Goal: Task Accomplishment & Management: Complete application form

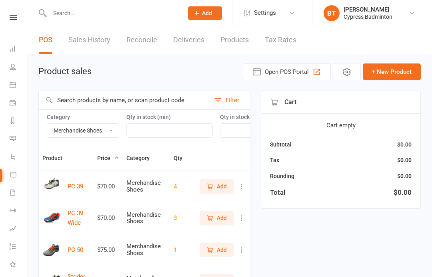
select select "3538"
select select "100"
click at [116, 15] on input "text" at bounding box center [112, 13] width 130 height 11
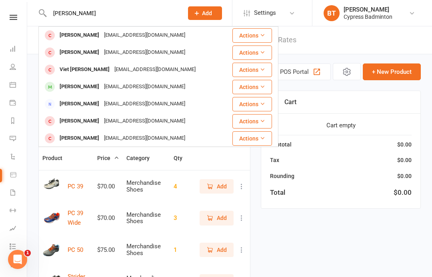
type input "Trieu"
click at [119, 58] on div "Trieu Nguyen trieunaruto14@icloud.com" at bounding box center [131, 52] width 185 height 16
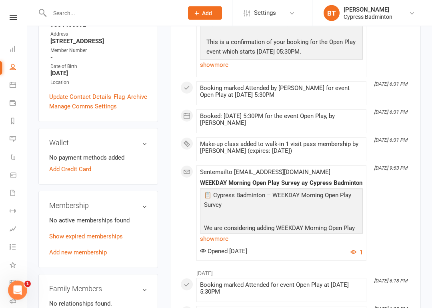
click at [74, 249] on link "Add new membership" at bounding box center [78, 252] width 58 height 7
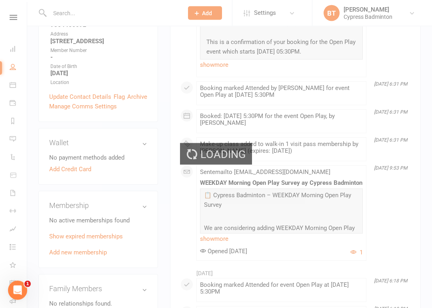
scroll to position [181, 0]
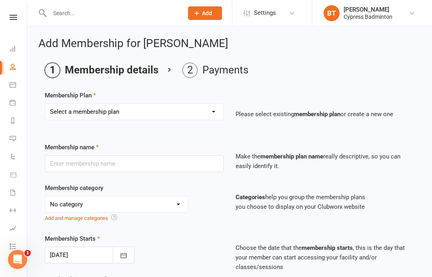
click at [156, 98] on div "Membership Plan Select a membership plan Create new Membership Plan walk-in 1 v…" at bounding box center [229, 111] width 369 height 41
click at [170, 104] on select "Select a membership plan Create new Membership Plan walk-in 1 visit pass walk-i…" at bounding box center [134, 112] width 178 height 16
select select "1"
type input "walk-in 1 visit pass"
select select "29"
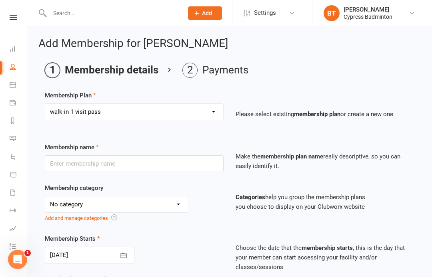
type input "1"
select select "1"
type input "1"
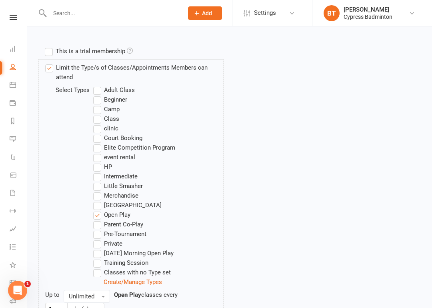
scroll to position [491, 0]
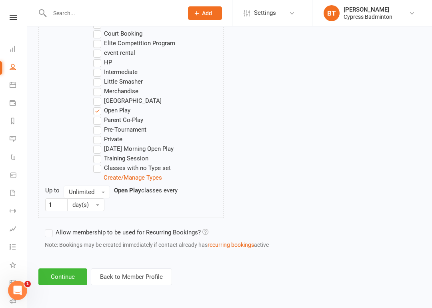
click at [53, 277] on button "Continue" at bounding box center [62, 276] width 49 height 17
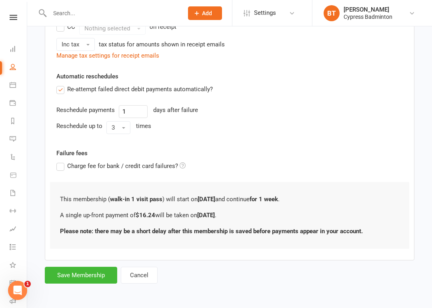
scroll to position [0, 0]
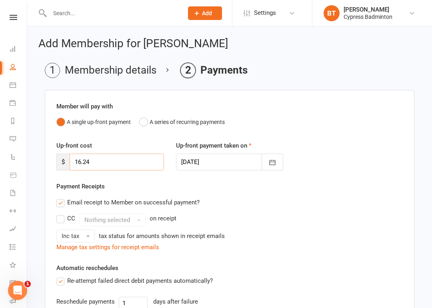
click at [131, 160] on input "16.24" at bounding box center [117, 161] width 94 height 17
type input "1"
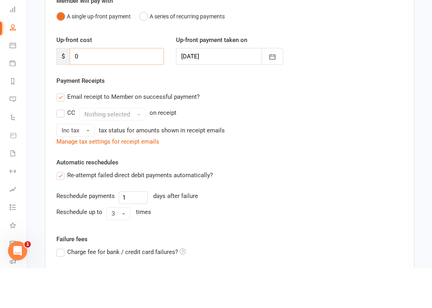
scroll to position [166, 0]
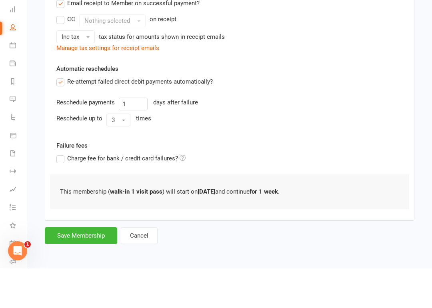
type input "0"
click at [80, 267] on button "Save Membership" at bounding box center [81, 275] width 72 height 17
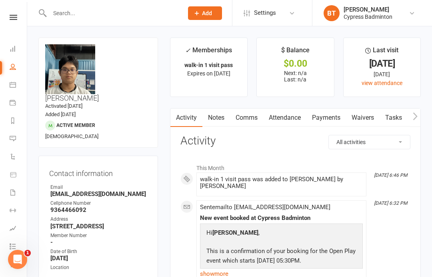
click at [115, 17] on input "text" at bounding box center [112, 13] width 130 height 11
click at [17, 17] on link at bounding box center [13, 17] width 28 height 5
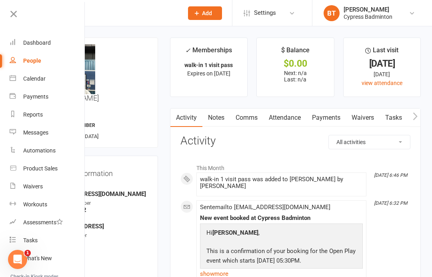
click at [53, 180] on link "Waivers" at bounding box center [48, 187] width 76 height 18
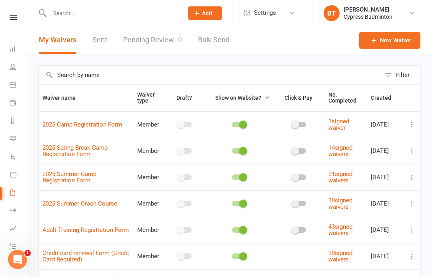
click at [164, 40] on link "Pending Review 0" at bounding box center [152, 40] width 59 height 28
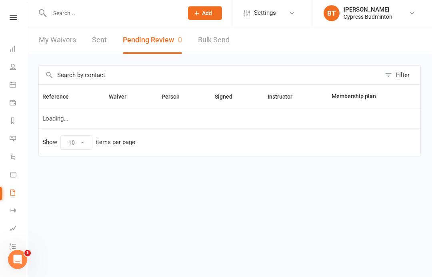
select select "50"
click at [17, 20] on icon at bounding box center [14, 17] width 8 height 5
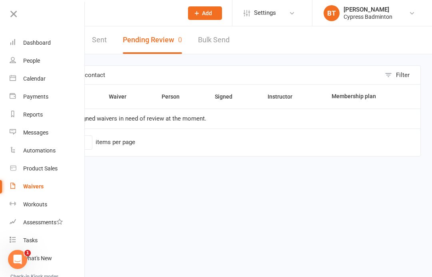
click at [56, 184] on link "Waivers" at bounding box center [48, 187] width 76 height 18
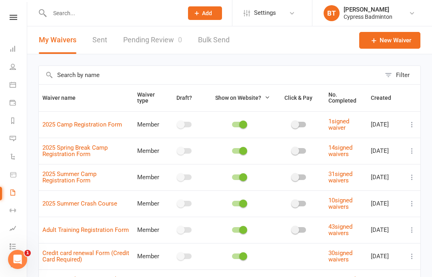
click at [164, 31] on link "Pending Review 0" at bounding box center [152, 40] width 59 height 28
select select "50"
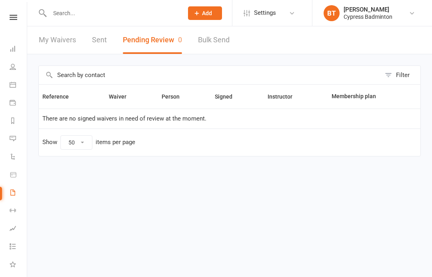
select select "50"
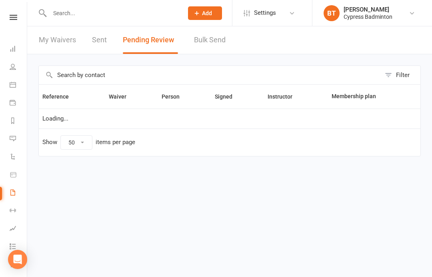
select select "50"
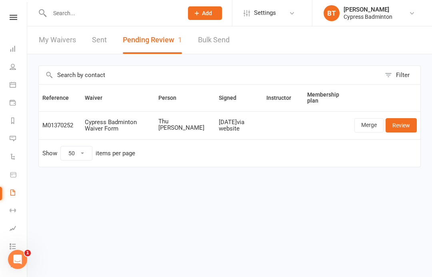
click at [408, 126] on link "Review" at bounding box center [400, 125] width 31 height 14
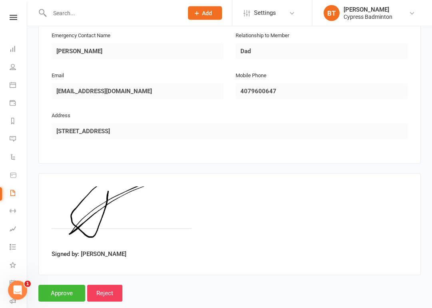
scroll to position [409, 0]
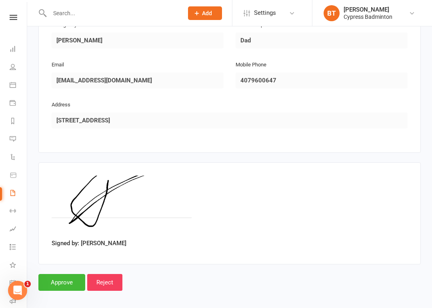
click at [60, 274] on input "Approve" at bounding box center [61, 282] width 47 height 17
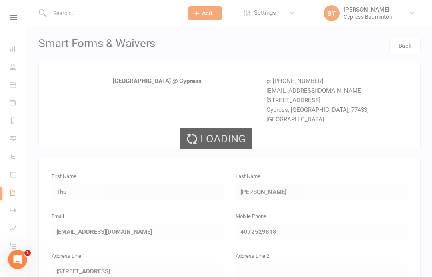
select select "50"
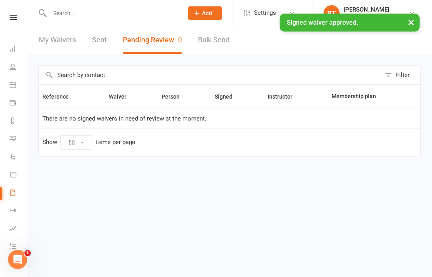
click at [96, 8] on input "text" at bounding box center [112, 13] width 130 height 11
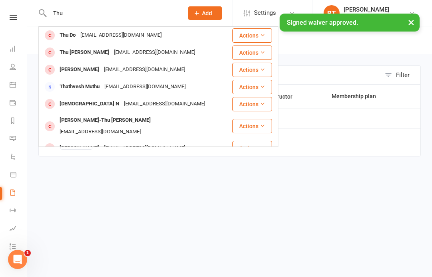
type input "Thu"
click at [112, 54] on div "Ntsthu96tn@gmail.com" at bounding box center [155, 53] width 86 height 12
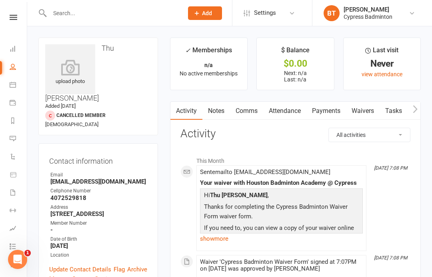
click at [72, 62] on icon at bounding box center [70, 68] width 50 height 16
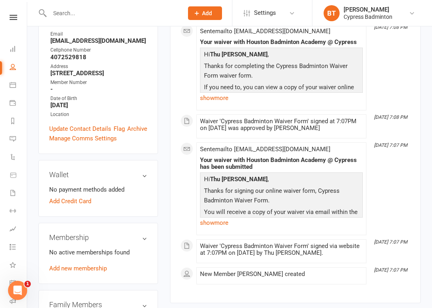
scroll to position [162, 0]
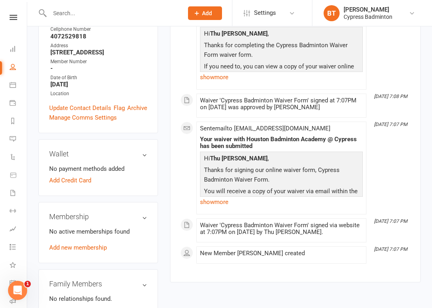
click at [73, 244] on link "Add new membership" at bounding box center [78, 247] width 58 height 7
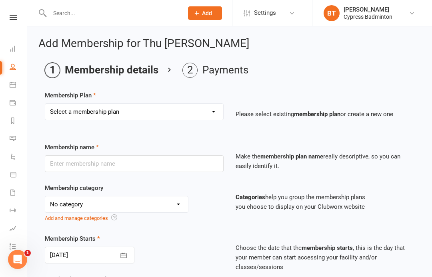
click at [135, 111] on select "Select a membership plan Create new Membership Plan walk-in 1 visit pass walk-i…" at bounding box center [134, 112] width 178 height 16
select select "1"
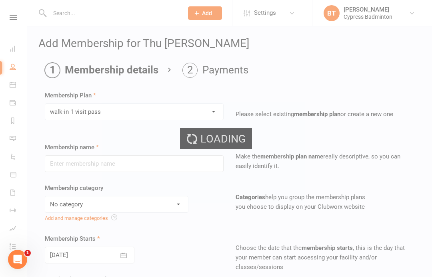
type input "walk-in 1 visit pass"
select select "29"
type input "1"
select select "1"
type input "1"
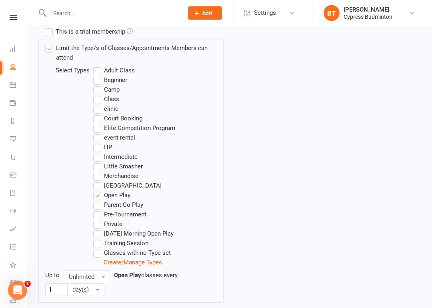
scroll to position [491, 0]
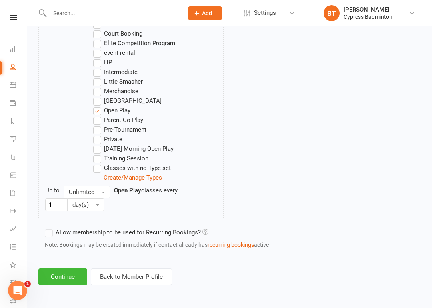
click at [61, 271] on button "Continue" at bounding box center [62, 276] width 49 height 17
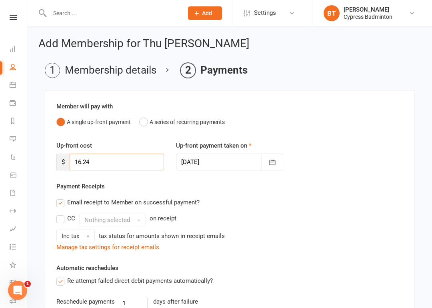
click at [129, 165] on input "16.24" at bounding box center [117, 161] width 94 height 17
type input "1"
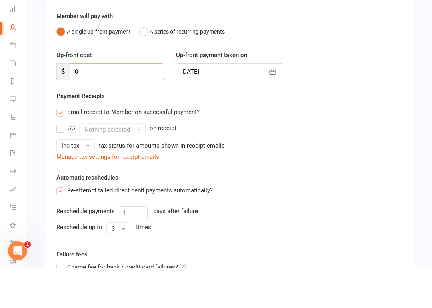
scroll to position [166, 0]
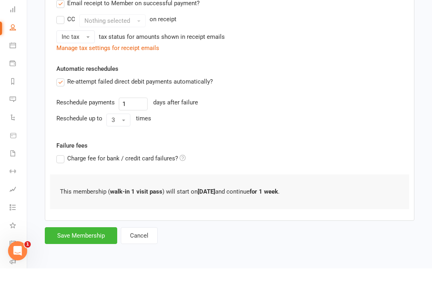
type input "0"
click at [78, 267] on button "Save Membership" at bounding box center [81, 275] width 72 height 17
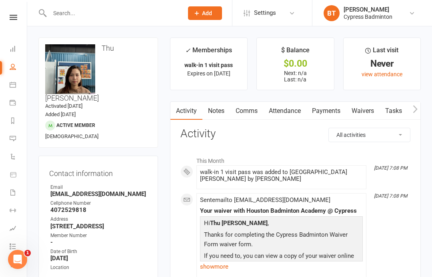
click at [16, 15] on icon at bounding box center [14, 17] width 8 height 5
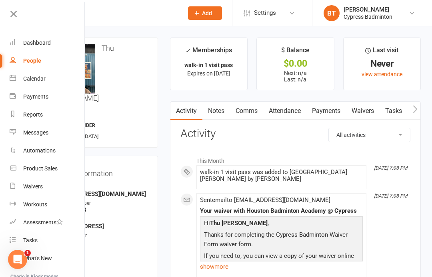
click at [54, 171] on div "Product Sales" at bounding box center [40, 168] width 34 height 6
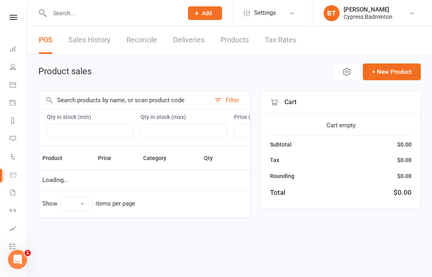
select select "100"
select select "3538"
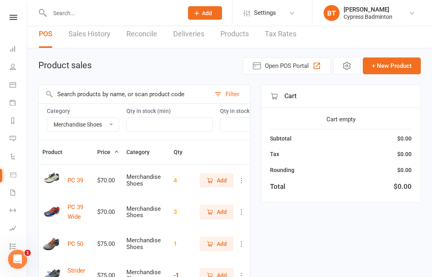
scroll to position [6, 0]
click at [99, 125] on select "Bag Birdies Clerical Court booking Merchandise .Other Merchandise Rackets Merch…" at bounding box center [83, 125] width 72 height 14
select select
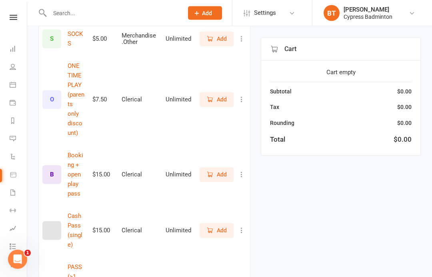
scroll to position [508, 0]
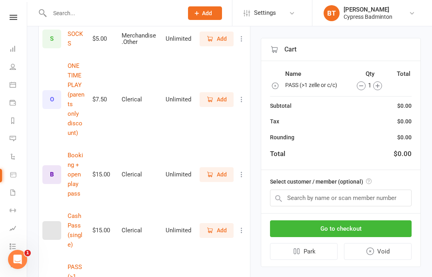
scroll to position [0, 0]
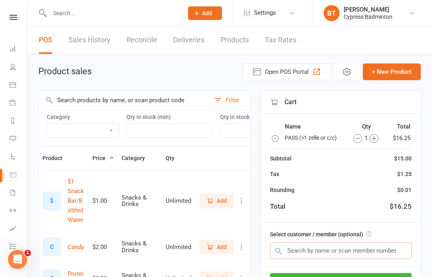
click at [328, 249] on input "text" at bounding box center [340, 251] width 141 height 17
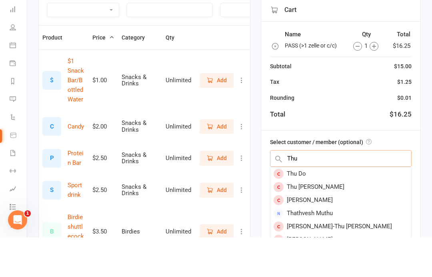
type input "Thu"
click at [315, 220] on div "Thu Nguỷn" at bounding box center [340, 226] width 141 height 13
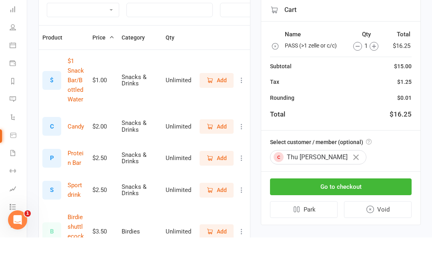
scroll to position [121, 0]
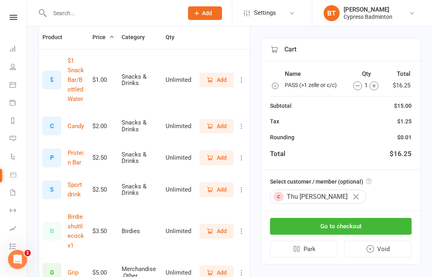
click at [387, 225] on button "Go to checkout" at bounding box center [340, 226] width 141 height 17
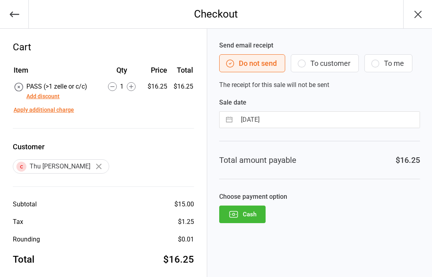
click at [254, 211] on button "Cash" at bounding box center [242, 215] width 46 height 18
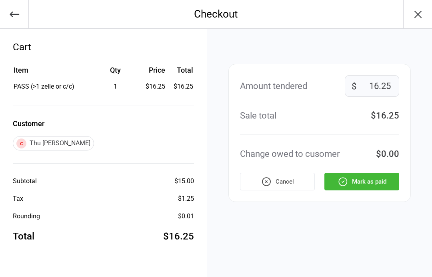
click at [384, 185] on button "Mark as paid" at bounding box center [361, 182] width 75 height 18
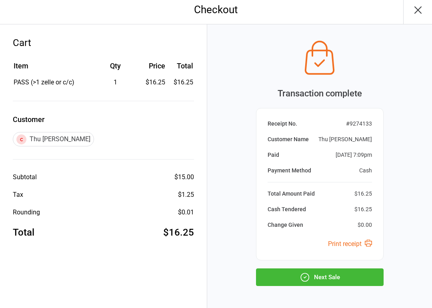
scroll to position [6, 0]
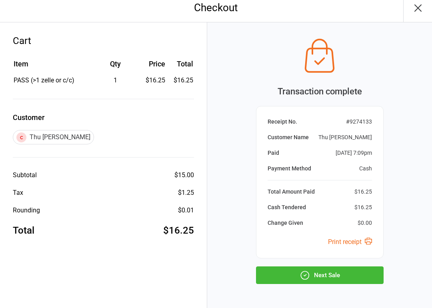
click at [377, 277] on button "Next Sale" at bounding box center [319, 276] width 127 height 18
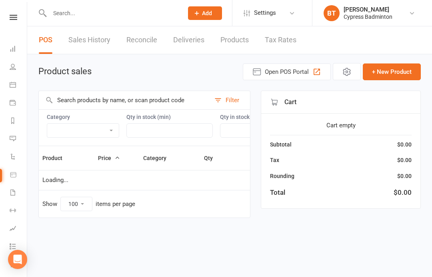
select select "100"
click at [19, 17] on link at bounding box center [13, 17] width 28 height 5
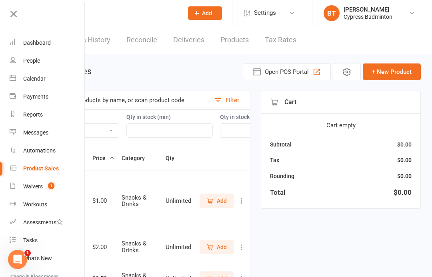
click at [63, 191] on link "Waivers 1" at bounding box center [48, 187] width 76 height 18
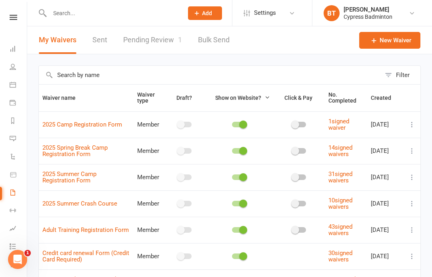
click at [152, 28] on link "Pending Review 1" at bounding box center [152, 40] width 59 height 28
select select "50"
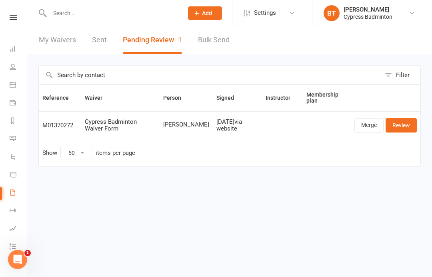
click at [406, 124] on link "Review" at bounding box center [400, 125] width 31 height 14
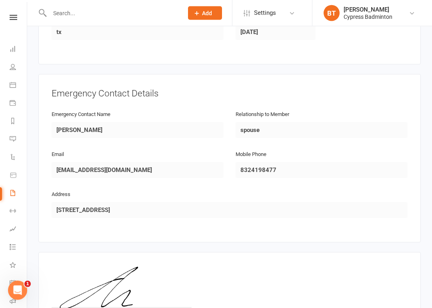
scroll to position [409, 0]
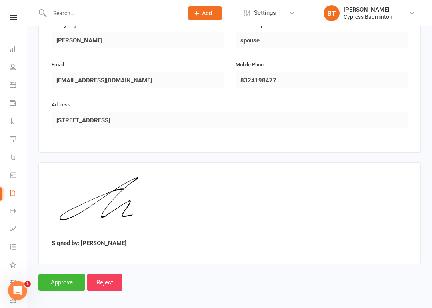
click at [54, 274] on input "Approve" at bounding box center [61, 282] width 47 height 17
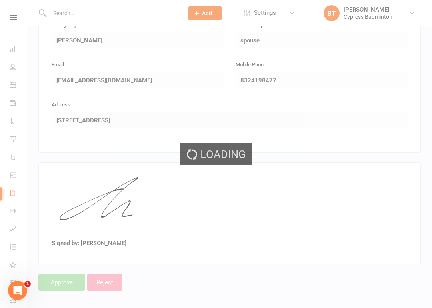
select select "50"
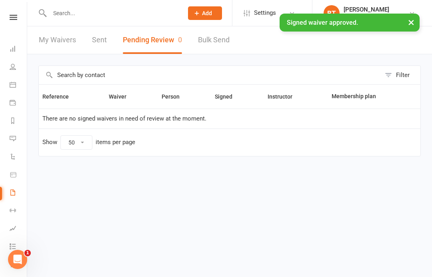
click at [107, 13] on input "text" at bounding box center [112, 13] width 130 height 11
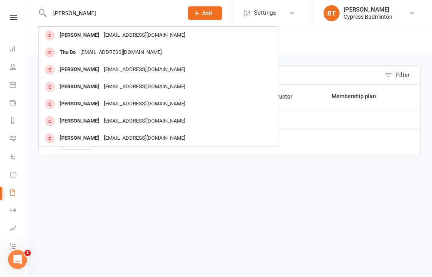
type input "[PERSON_NAME]"
click at [114, 36] on div "[EMAIL_ADDRESS][DOMAIN_NAME]" at bounding box center [145, 36] width 86 height 12
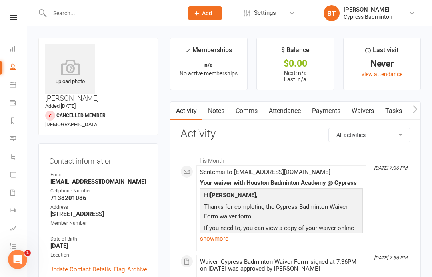
click at [80, 58] on div "upload photo" at bounding box center [70, 69] width 50 height 50
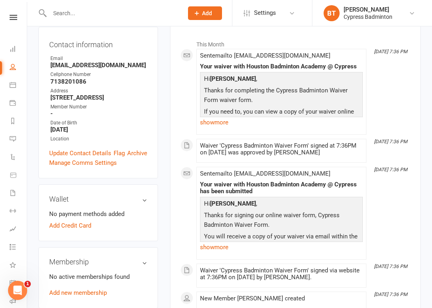
scroll to position [117, 0]
click at [81, 272] on div "No active memberships found Add new membership" at bounding box center [98, 285] width 98 height 26
click at [82, 272] on div "No active memberships found Add new membership" at bounding box center [98, 285] width 98 height 26
click at [86, 277] on link "Add new membership" at bounding box center [78, 292] width 58 height 7
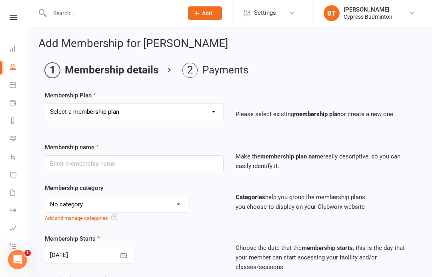
click at [116, 104] on select "Select a membership plan Create new Membership Plan walk-in 1 visit pass walk-i…" at bounding box center [134, 112] width 178 height 16
select select "1"
type input "walk-in 1 visit pass"
select select "29"
type input "1"
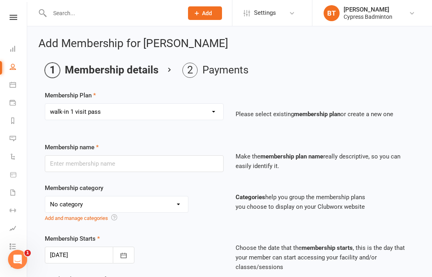
select select "1"
type input "1"
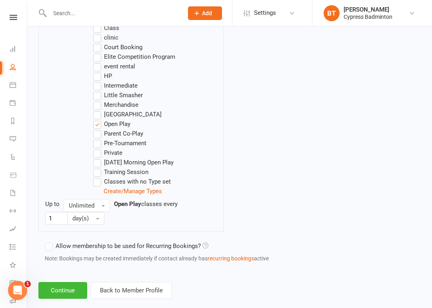
scroll to position [491, 0]
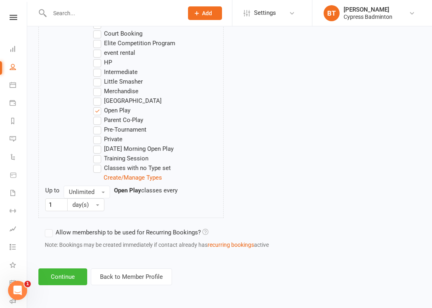
click at [65, 269] on button "Continue" at bounding box center [62, 276] width 49 height 17
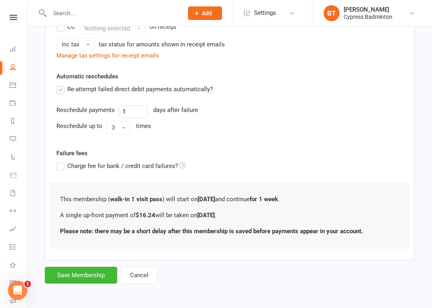
scroll to position [0, 0]
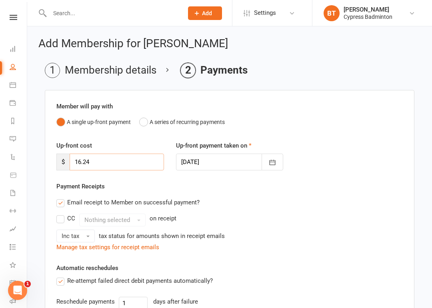
click at [151, 153] on input "16.24" at bounding box center [117, 161] width 94 height 17
click at [143, 159] on input "16.24" at bounding box center [117, 161] width 94 height 17
type input "1"
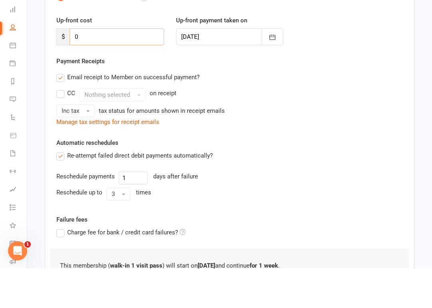
scroll to position [166, 0]
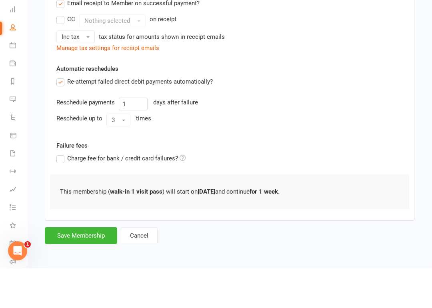
type input "0"
click at [80, 267] on button "Save Membership" at bounding box center [81, 275] width 72 height 17
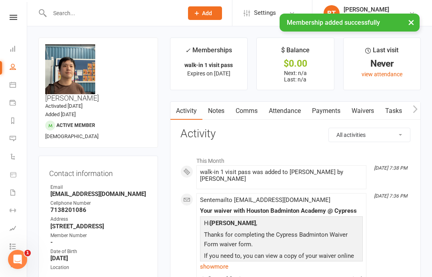
click at [115, 24] on div at bounding box center [107, 13] width 139 height 26
click at [122, 12] on input "text" at bounding box center [112, 13] width 130 height 11
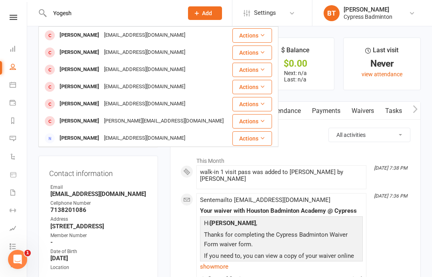
type input "Yogesh"
click at [121, 68] on div "[EMAIL_ADDRESS][DOMAIN_NAME]" at bounding box center [145, 70] width 86 height 12
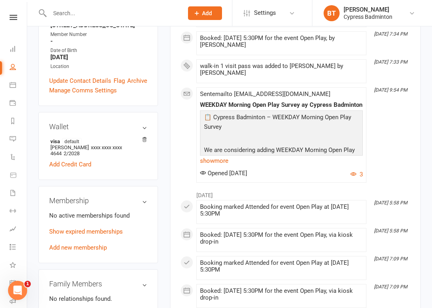
scroll to position [213, 0]
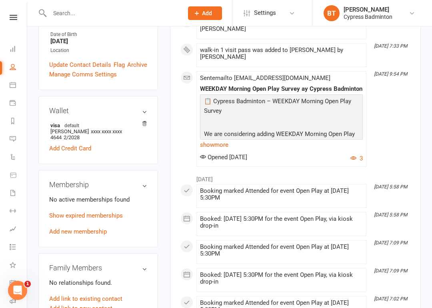
click at [79, 228] on link "Add new membership" at bounding box center [78, 231] width 58 height 7
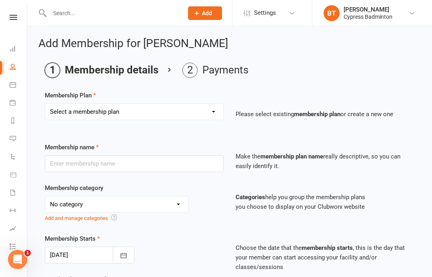
click at [131, 104] on select "Select a membership plan Create new Membership Plan walk-in 1 visit pass walk-i…" at bounding box center [134, 112] width 178 height 16
select select "5"
type input "walk-in 50 visit pass"
select select "29"
type input "6"
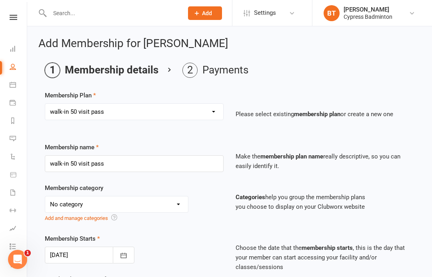
select select "2"
type input "50"
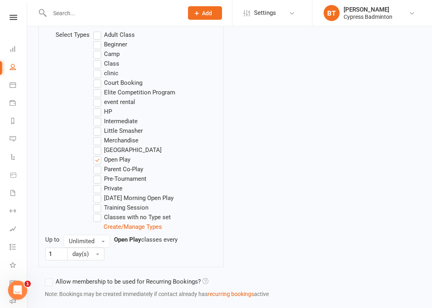
scroll to position [491, 0]
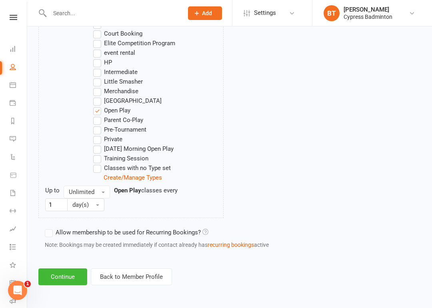
click at [56, 268] on button "Continue" at bounding box center [62, 276] width 49 height 17
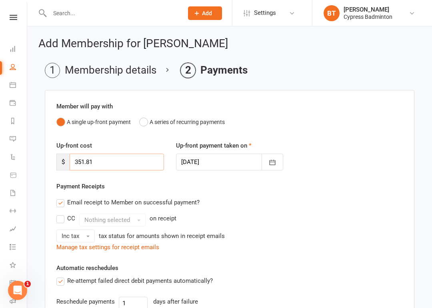
click at [124, 153] on input "351.81" at bounding box center [117, 161] width 94 height 17
click at [148, 162] on input "351.81" at bounding box center [117, 161] width 94 height 17
type input "3"
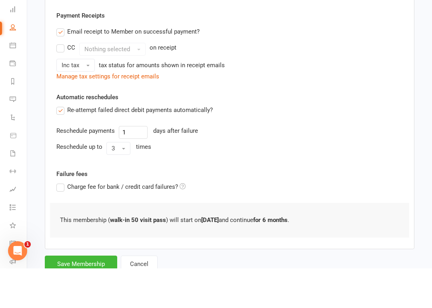
scroll to position [166, 0]
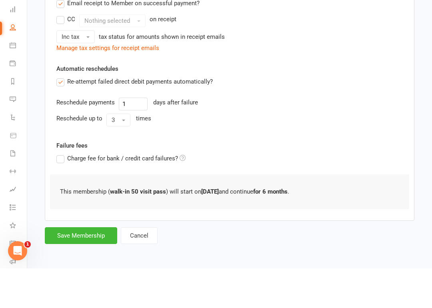
type input "0"
click at [74, 267] on button "Save Membership" at bounding box center [81, 275] width 72 height 17
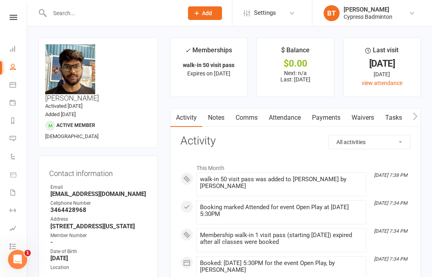
click at [137, 16] on input "text" at bounding box center [112, 13] width 130 height 11
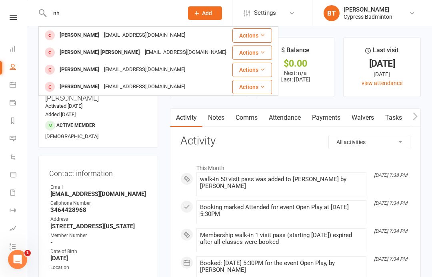
type input "n"
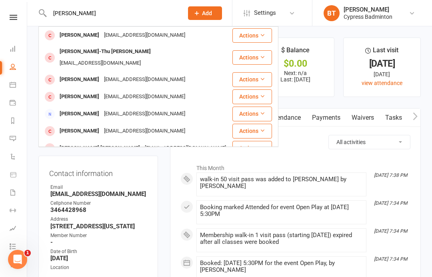
type input "[PERSON_NAME]"
click at [134, 34] on div "[EMAIL_ADDRESS][DOMAIN_NAME]" at bounding box center [145, 36] width 86 height 12
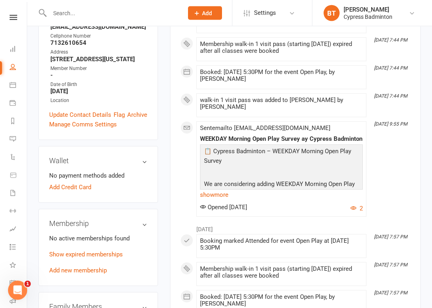
scroll to position [164, 0]
click at [91, 266] on link "Add new membership" at bounding box center [78, 269] width 58 height 7
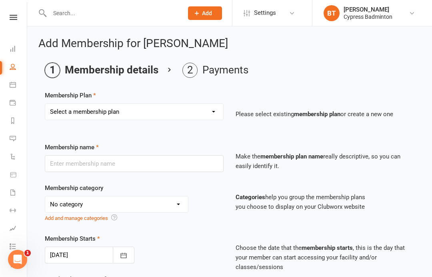
click at [143, 104] on select "Select a membership plan Create new Membership Plan walk-in 1 visit pass walk-i…" at bounding box center [134, 112] width 178 height 16
select select "1"
type input "walk-in 1 visit pass"
select select "29"
type input "1"
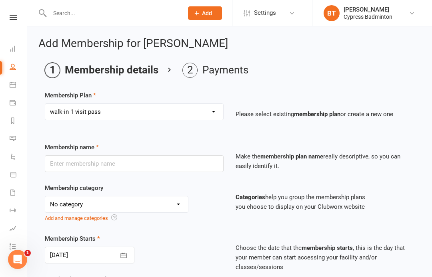
select select "1"
type input "1"
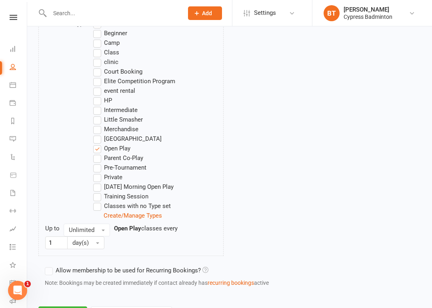
scroll to position [491, 0]
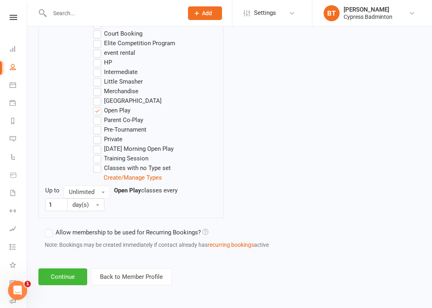
click at [64, 269] on button "Continue" at bounding box center [62, 276] width 49 height 17
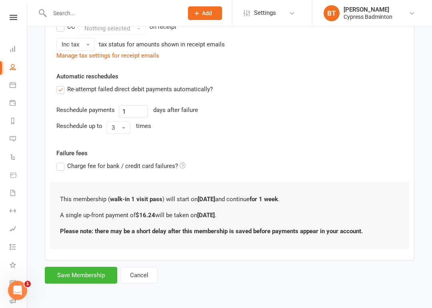
scroll to position [0, 0]
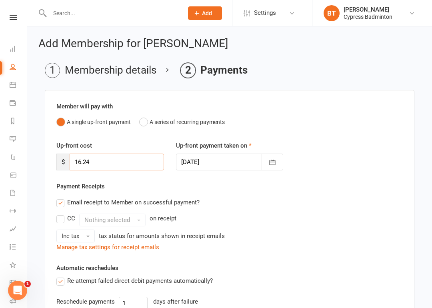
click at [143, 162] on input "16.24" at bounding box center [117, 161] width 94 height 17
type input "1"
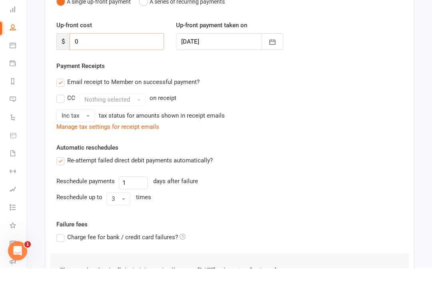
scroll to position [166, 0]
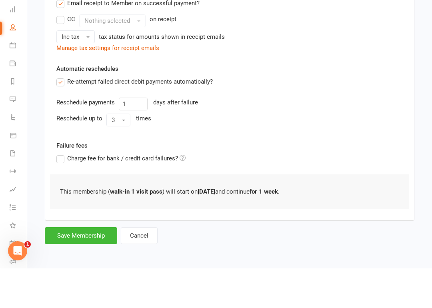
type input "0"
click at [76, 267] on button "Save Membership" at bounding box center [81, 275] width 72 height 17
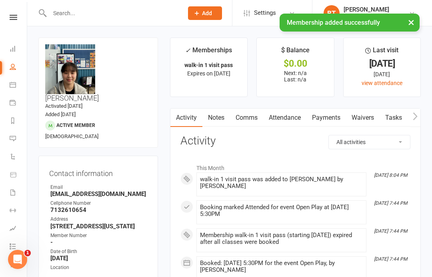
click at [113, 10] on input "text" at bounding box center [112, 13] width 130 height 11
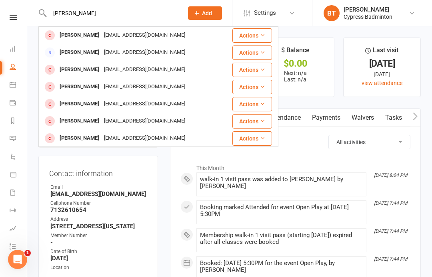
type input "[PERSON_NAME]"
click at [112, 43] on div "[PERSON_NAME] [PERSON_NAME][EMAIL_ADDRESS][DOMAIN_NAME]" at bounding box center [135, 35] width 192 height 16
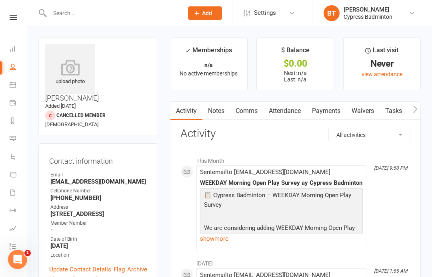
click at [112, 12] on input "text" at bounding box center [112, 13] width 130 height 11
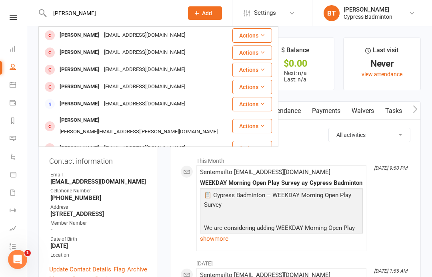
type input "[PERSON_NAME]"
click at [106, 37] on div "[EMAIL_ADDRESS][DOMAIN_NAME]" at bounding box center [145, 36] width 86 height 12
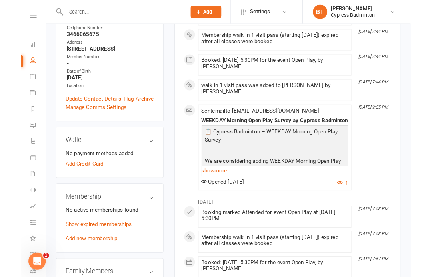
scroll to position [168, 0]
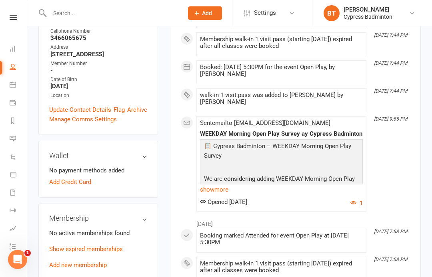
click at [81, 262] on link "Add new membership" at bounding box center [78, 265] width 58 height 7
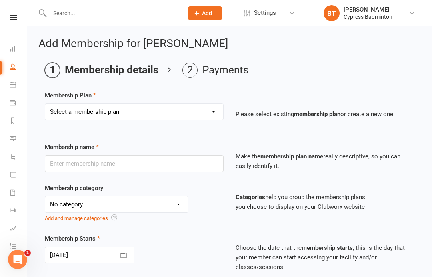
click at [151, 112] on select "Select a membership plan Create new Membership Plan walk-in 1 visit pass walk-i…" at bounding box center [134, 112] width 178 height 16
select select "1"
type input "walk-in 1 visit pass"
select select "29"
type input "1"
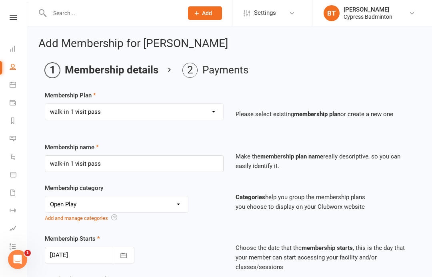
select select "1"
type input "1"
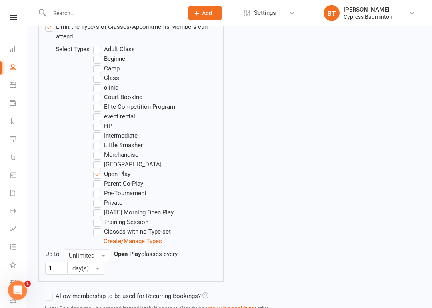
scroll to position [491, 0]
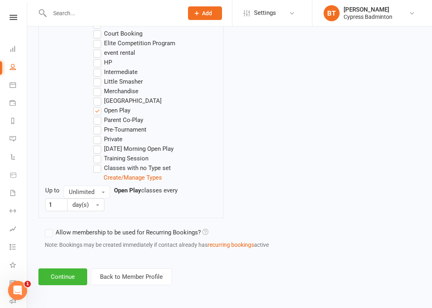
click at [68, 271] on button "Continue" at bounding box center [62, 276] width 49 height 17
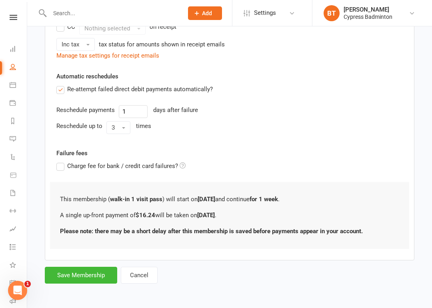
scroll to position [0, 0]
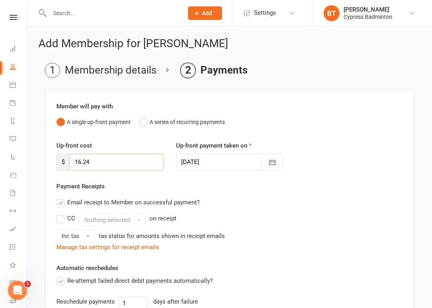
click at [142, 165] on input "16.24" at bounding box center [117, 161] width 94 height 17
type input "1"
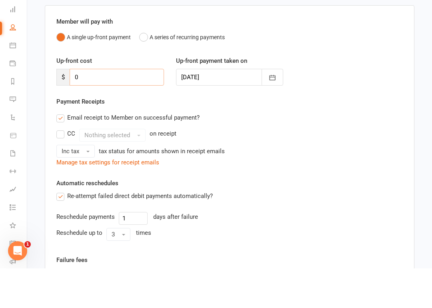
scroll to position [166, 0]
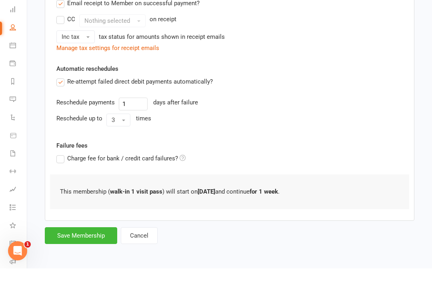
type input "0"
click at [82, 267] on button "Save Membership" at bounding box center [81, 275] width 72 height 17
